Goal: Check status: Check status

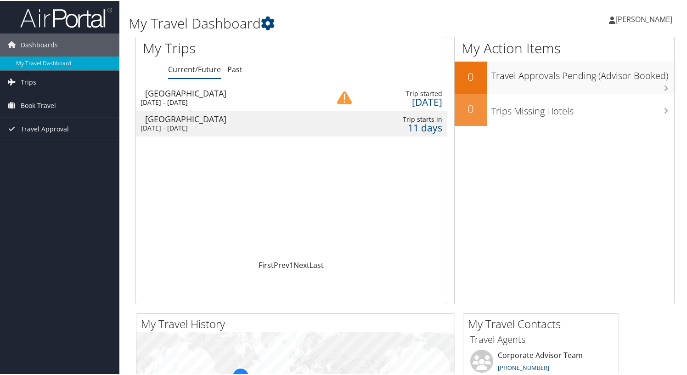
click at [208, 102] on div "[DATE] - [DATE]" at bounding box center [229, 101] width 176 height 8
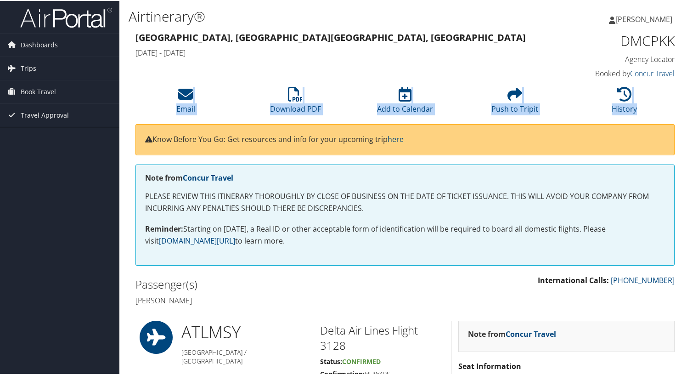
drag, startPoint x: 687, startPoint y: 67, endPoint x: 690, endPoint y: 103, distance: 36.0
click at [687, 103] on html "Menu Dashboards ► My Travel Dashboard Trips ► Current/Future Trips Past Trips T…" at bounding box center [345, 187] width 691 height 375
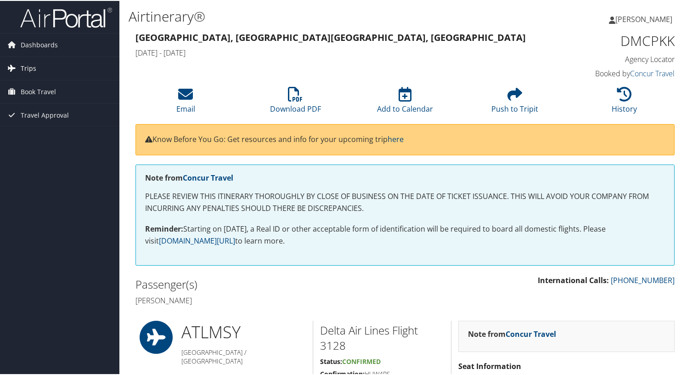
click at [34, 71] on span "Trips" at bounding box center [29, 67] width 16 height 23
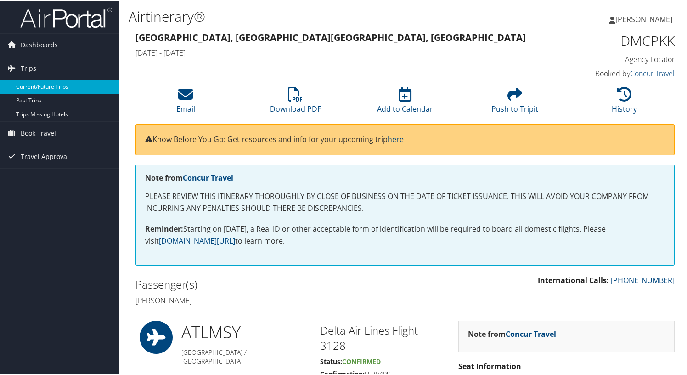
click at [36, 86] on link "Current/Future Trips" at bounding box center [59, 86] width 119 height 14
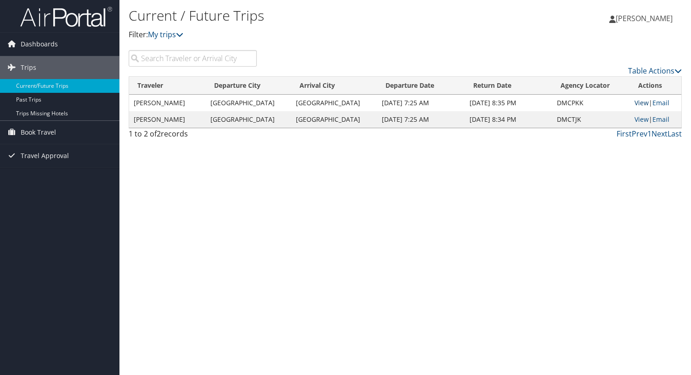
click at [634, 101] on link "View" at bounding box center [641, 102] width 14 height 9
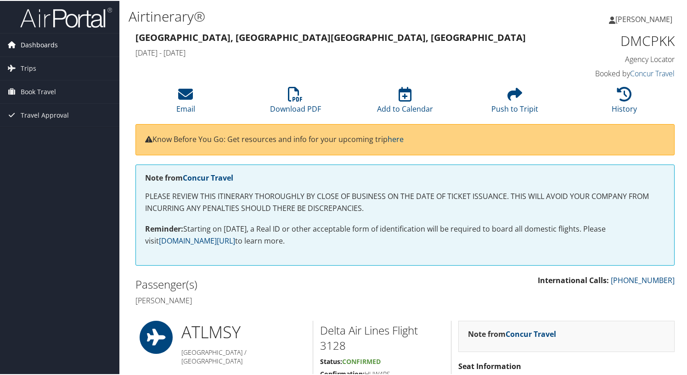
click at [25, 47] on span "Dashboards" at bounding box center [39, 44] width 37 height 23
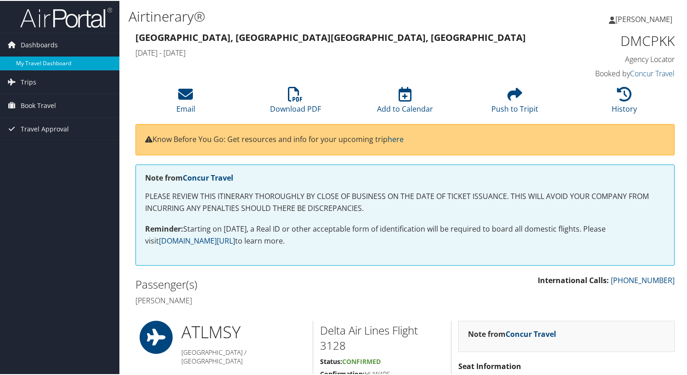
click at [27, 61] on link "My Travel Dashboard" at bounding box center [59, 63] width 119 height 14
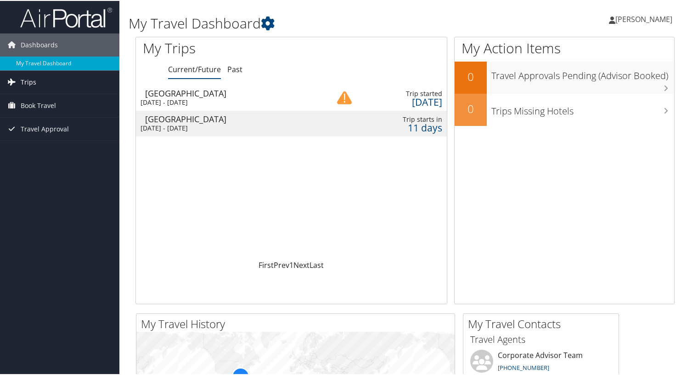
click at [41, 85] on link "Trips" at bounding box center [59, 81] width 119 height 23
click at [34, 79] on span "Trips" at bounding box center [29, 81] width 16 height 23
click at [27, 45] on span "Dashboards" at bounding box center [39, 44] width 37 height 23
